Goal: Information Seeking & Learning: Learn about a topic

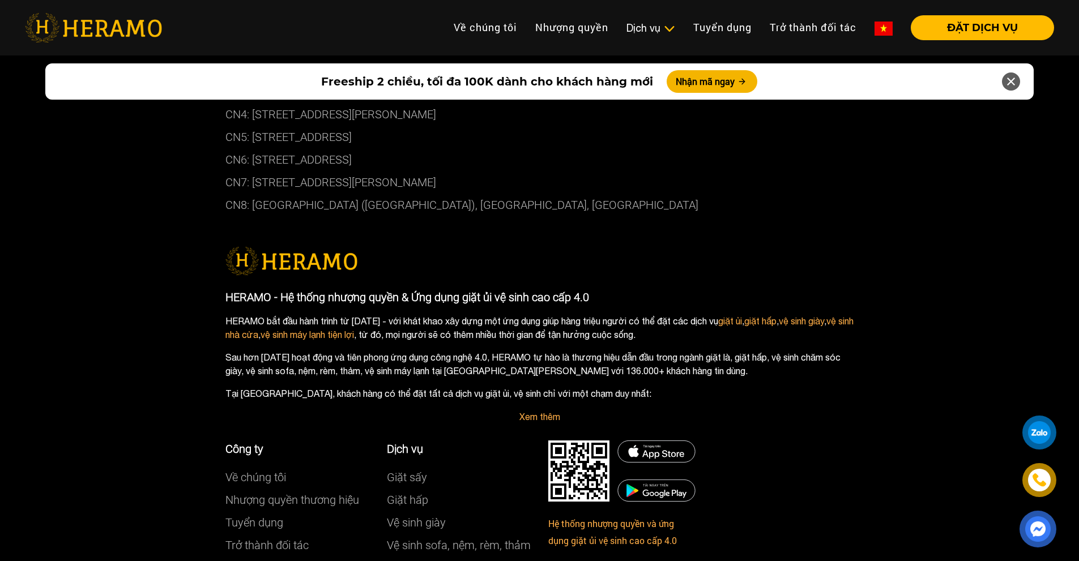
scroll to position [6292, 0]
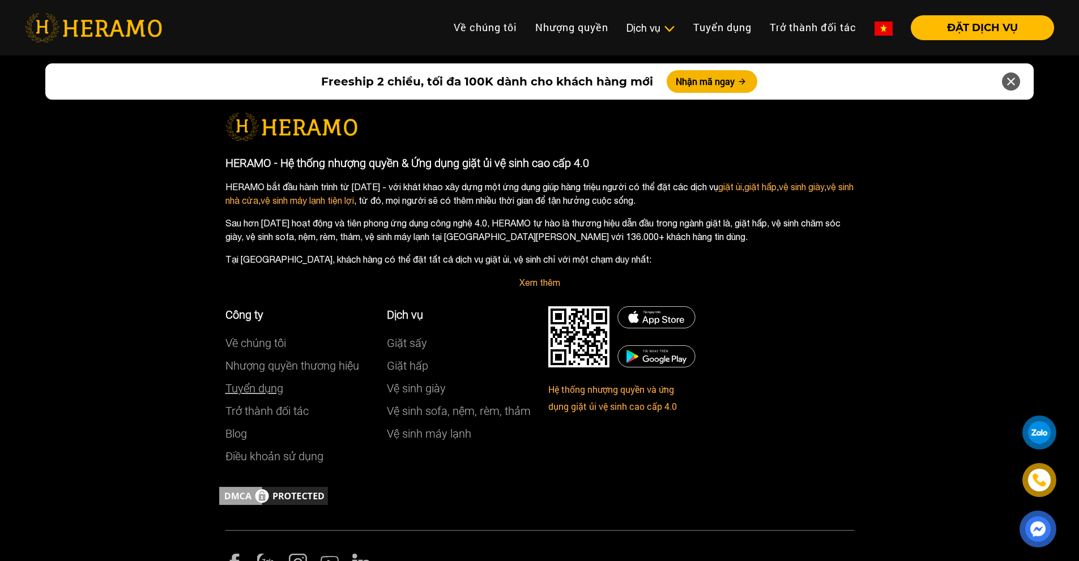
click at [257, 382] on link "Tuyển dụng" at bounding box center [254, 389] width 58 height 14
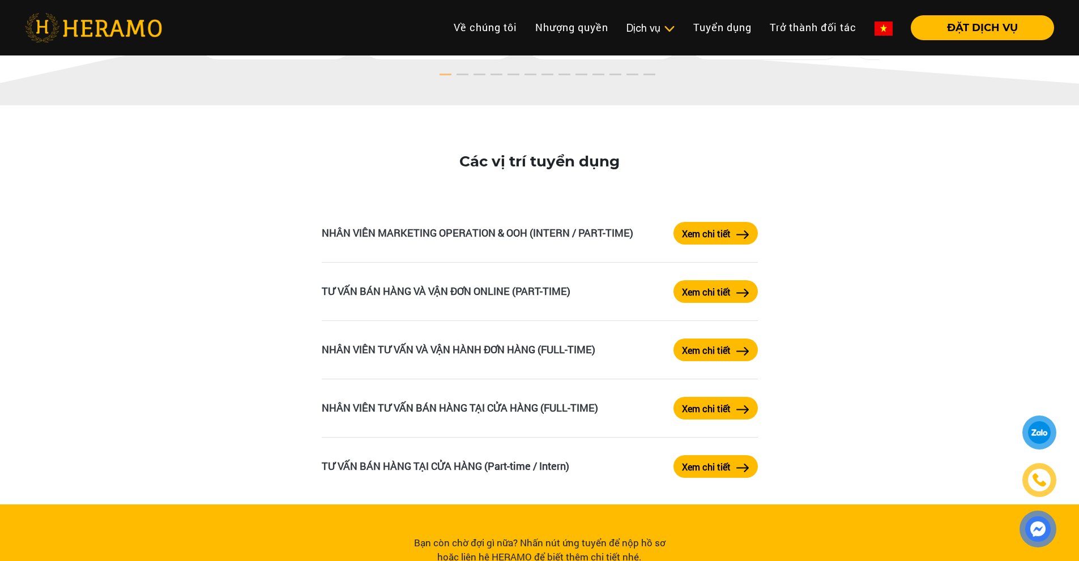
scroll to position [1803, 0]
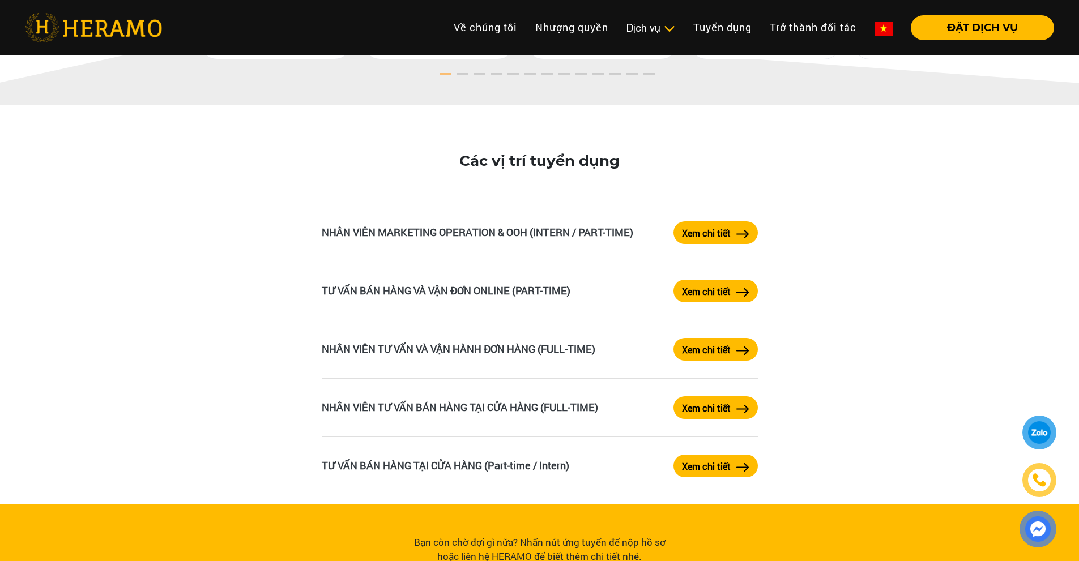
click at [707, 227] on label "Xem chi tiết" at bounding box center [706, 234] width 49 height 14
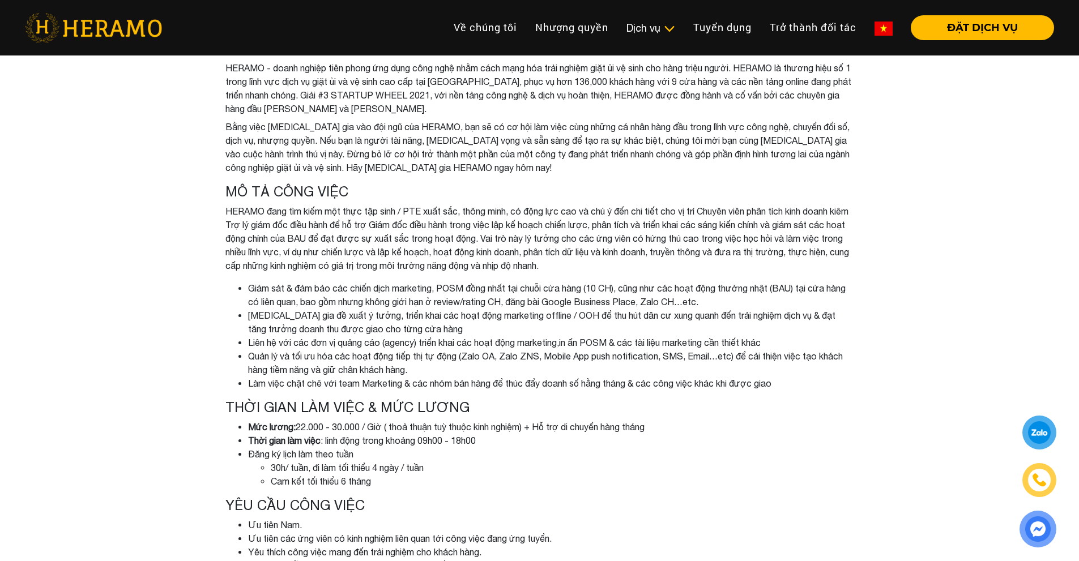
scroll to position [76, 0]
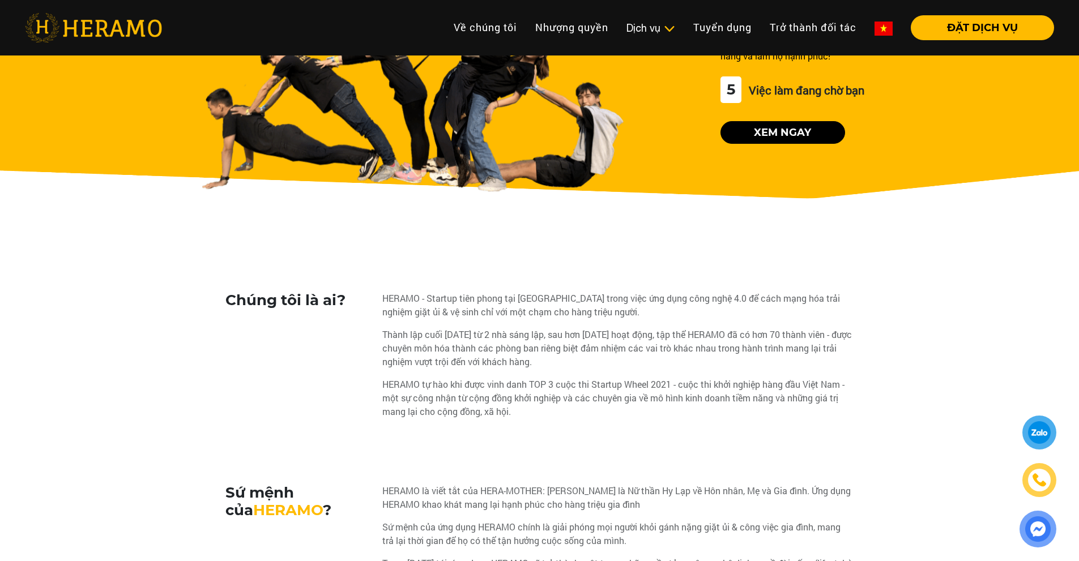
scroll to position [1803, 0]
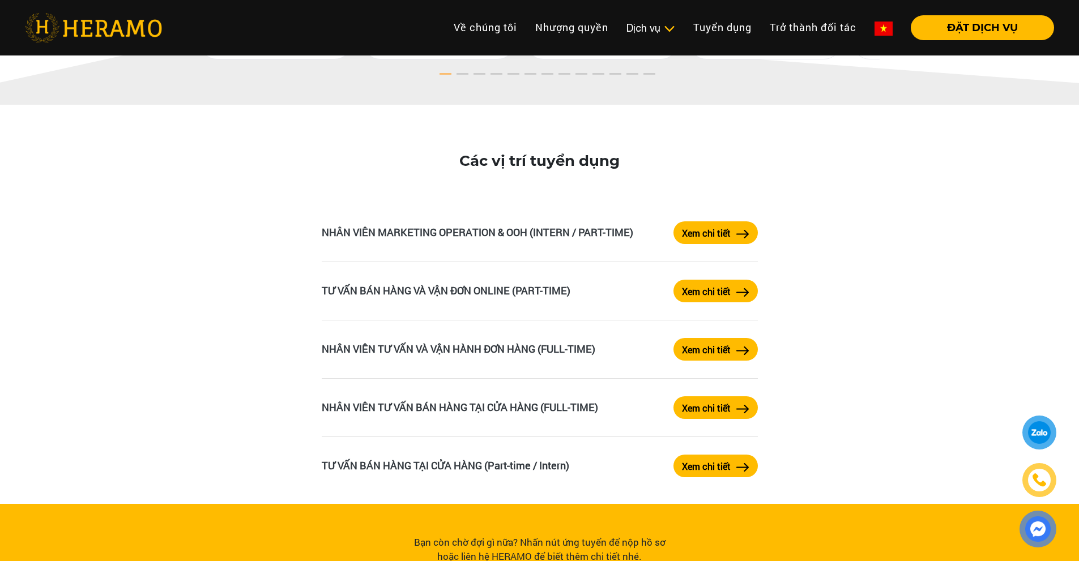
click at [727, 348] on label "Xem chi tiết" at bounding box center [706, 350] width 49 height 14
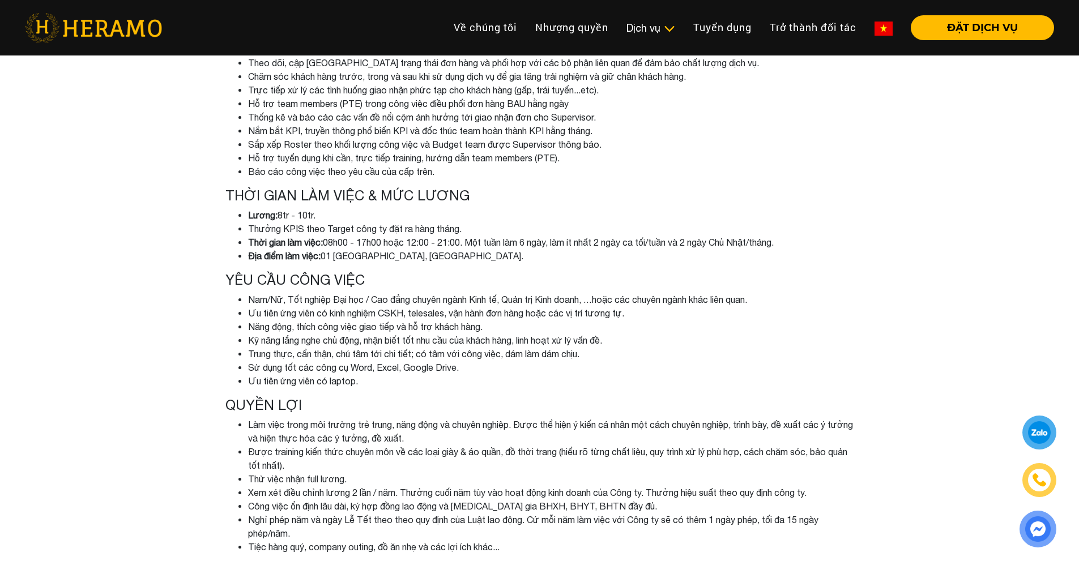
scroll to position [253, 0]
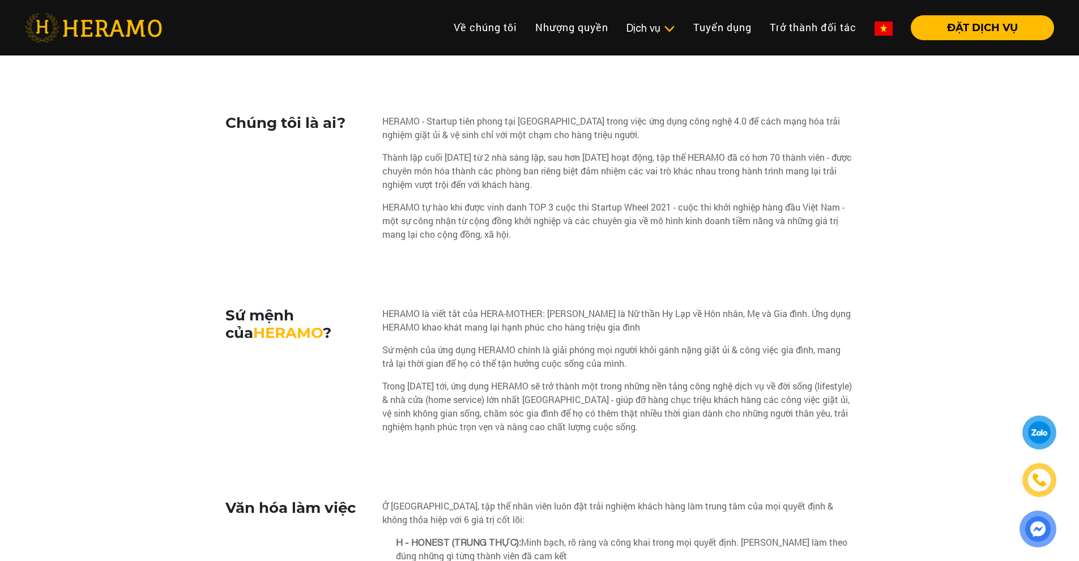
scroll to position [1803, 0]
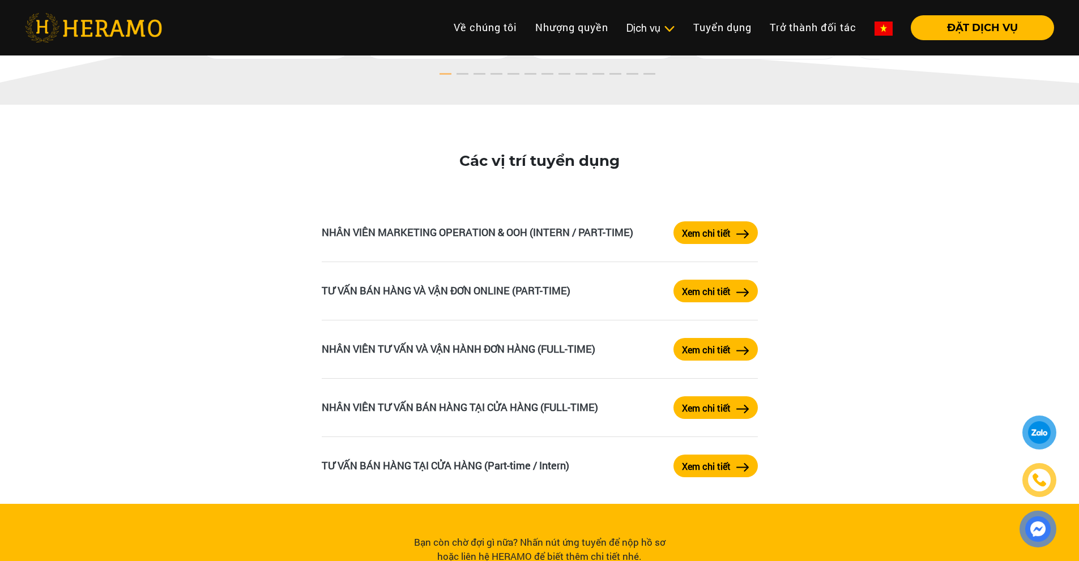
click at [728, 407] on label "Xem chi tiết" at bounding box center [706, 409] width 49 height 14
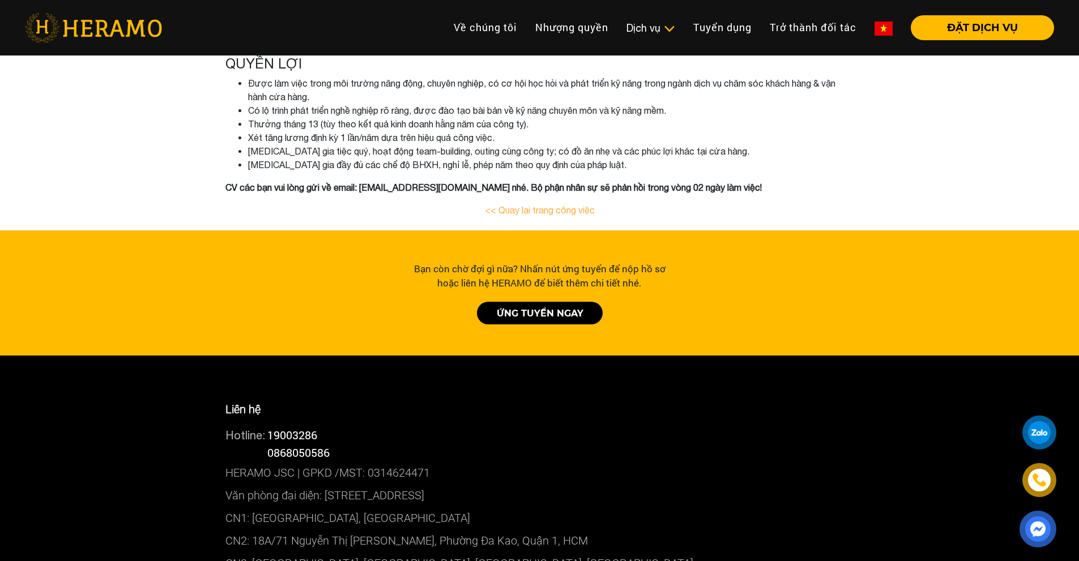
scroll to position [661, 0]
